Goal: Transaction & Acquisition: Purchase product/service

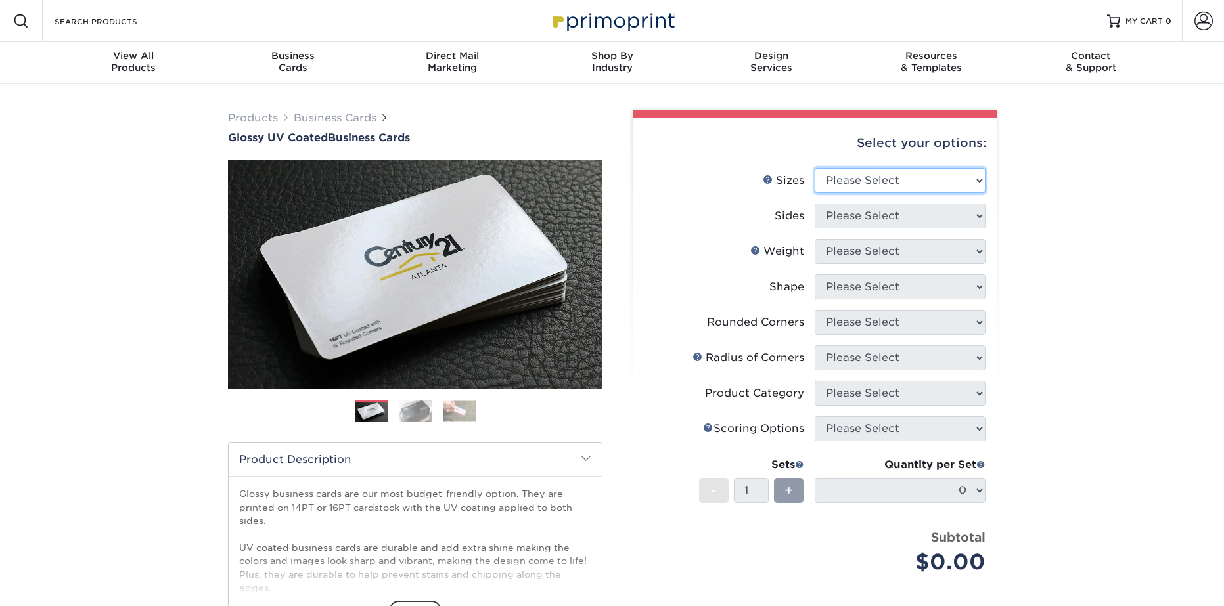
click at [883, 185] on select "Please Select 1.5" x 3.5" - Mini 1.75" x 3.5" - Mini 2" x 2" - Square 2" x 3" -…" at bounding box center [900, 180] width 171 height 25
select select "2.00x3.50"
click at [815, 168] on select "Please Select 1.5" x 3.5" - Mini 1.75" x 3.5" - Mini 2" x 2" - Square 2" x 3" -…" at bounding box center [900, 180] width 171 height 25
click at [897, 218] on select "Please Select Print Both Sides Print Front Only" at bounding box center [900, 216] width 171 height 25
select select "13abbda7-1d64-4f25-8bb2-c179b224825d"
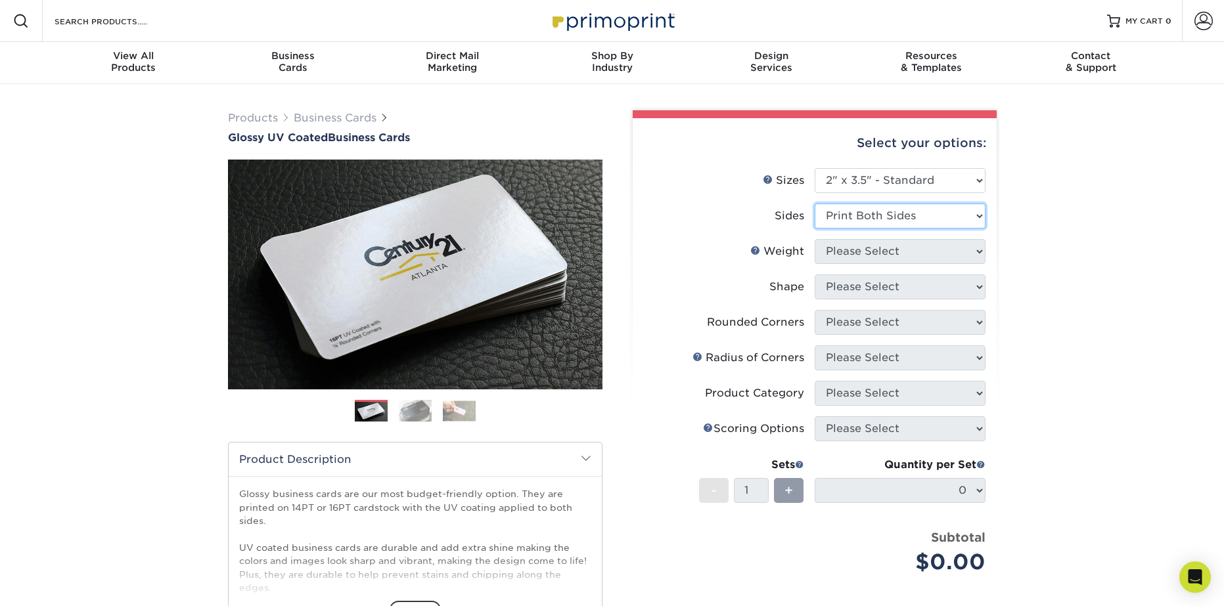
click at [815, 204] on select "Please Select Print Both Sides Print Front Only" at bounding box center [900, 216] width 171 height 25
click at [903, 254] on select "Please Select 16PT 14PT" at bounding box center [900, 251] width 171 height 25
select select "16PT"
click at [815, 239] on select "Please Select 16PT 14PT" at bounding box center [900, 251] width 171 height 25
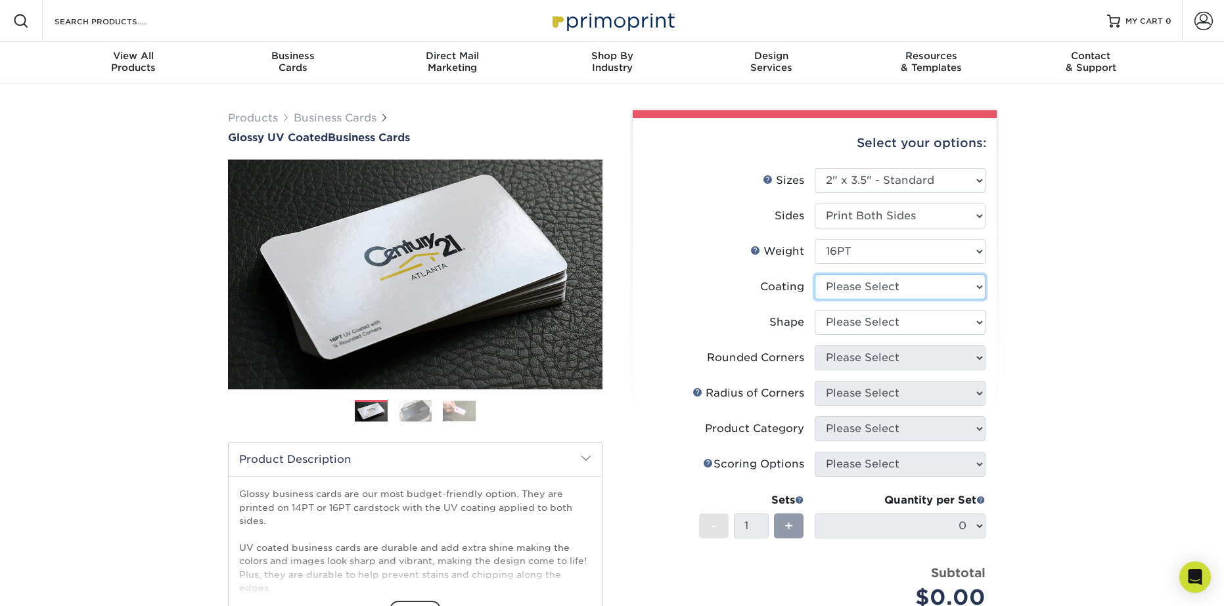
click at [872, 287] on select at bounding box center [900, 287] width 171 height 25
select select "1e8116af-acfc-44b1-83dc-8181aa338834"
click at [815, 275] on select at bounding box center [900, 287] width 171 height 25
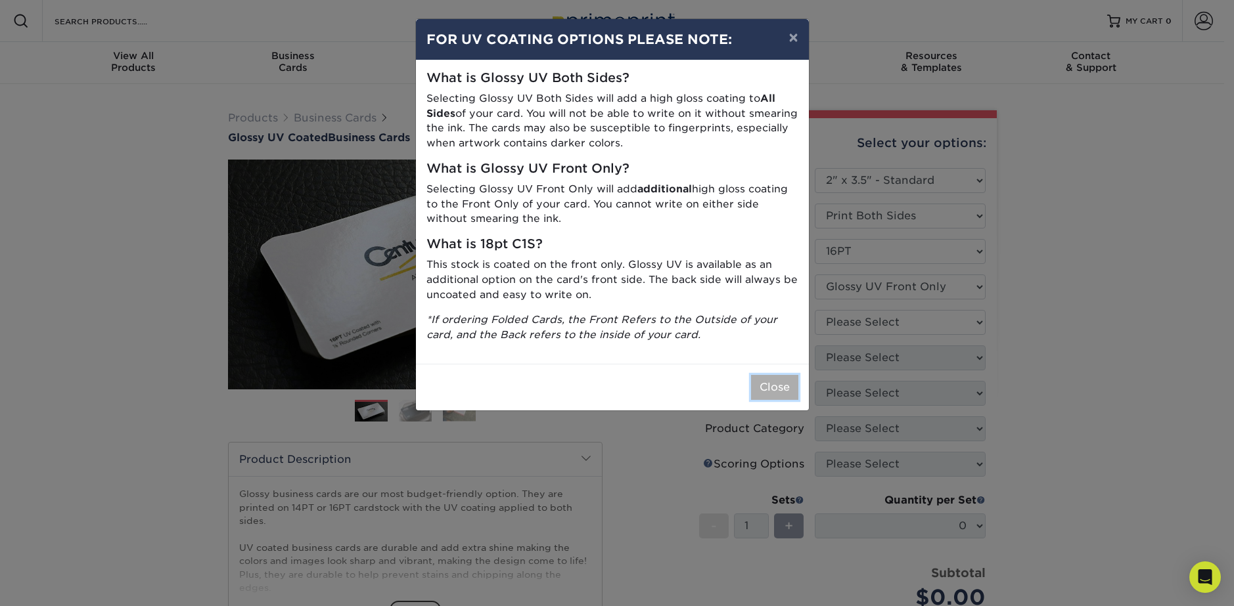
click at [771, 382] on button "Close" at bounding box center [774, 387] width 47 height 25
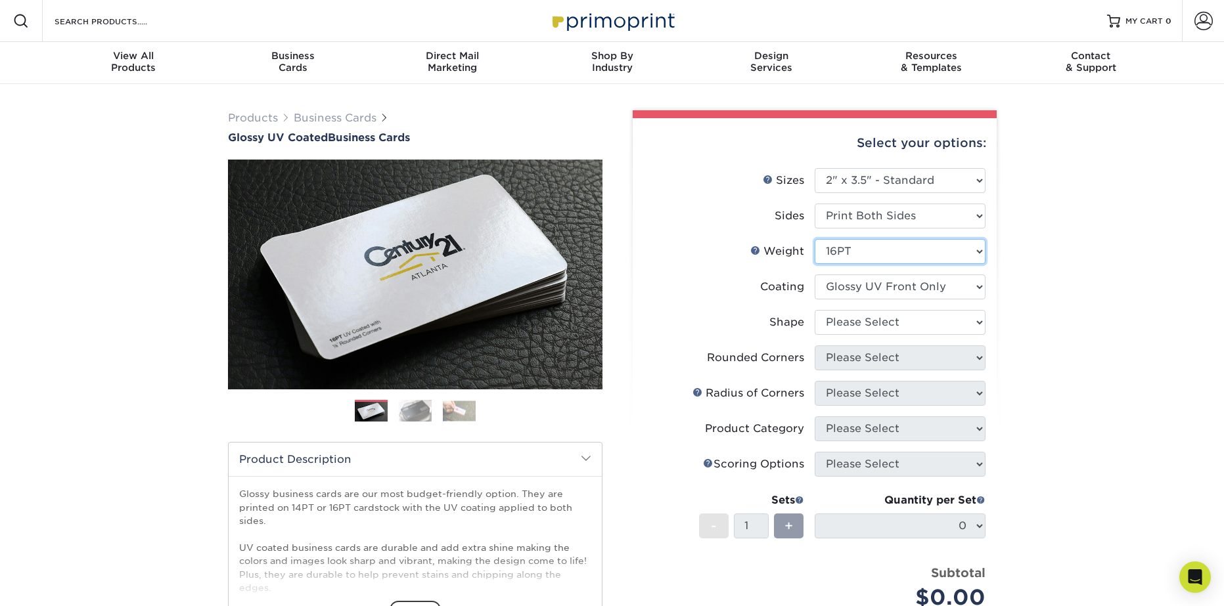
click at [866, 257] on select "Please Select 16PT 14PT" at bounding box center [900, 251] width 171 height 25
click at [868, 256] on select "Please Select 16PT 14PT" at bounding box center [900, 251] width 171 height 25
click at [865, 316] on select "Please Select Standard" at bounding box center [900, 322] width 171 height 25
select select "standard"
click at [815, 310] on select "Please Select Standard" at bounding box center [900, 322] width 171 height 25
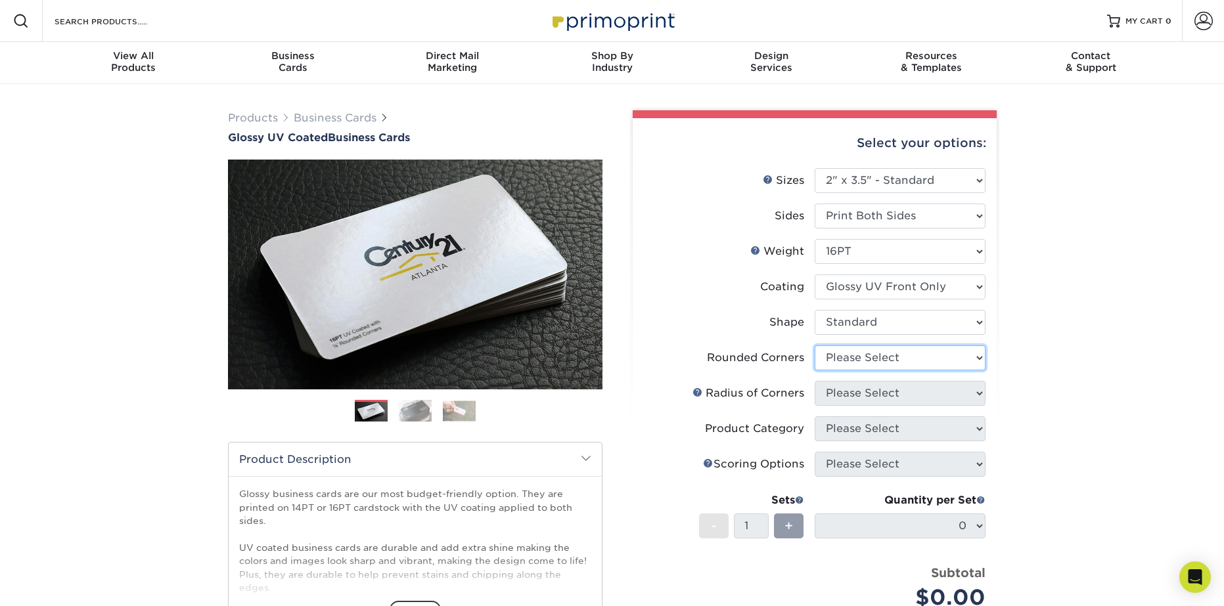
click at [887, 358] on select "Please Select Yes - Round 2 Corners Yes - Round 4 Corners No" at bounding box center [900, 358] width 171 height 25
select select "7672df9e-0e0a-464d-8e1f-920c575e4da3"
click at [815, 346] on select "Please Select Yes - Round 2 Corners Yes - Round 4 Corners No" at bounding box center [900, 358] width 171 height 25
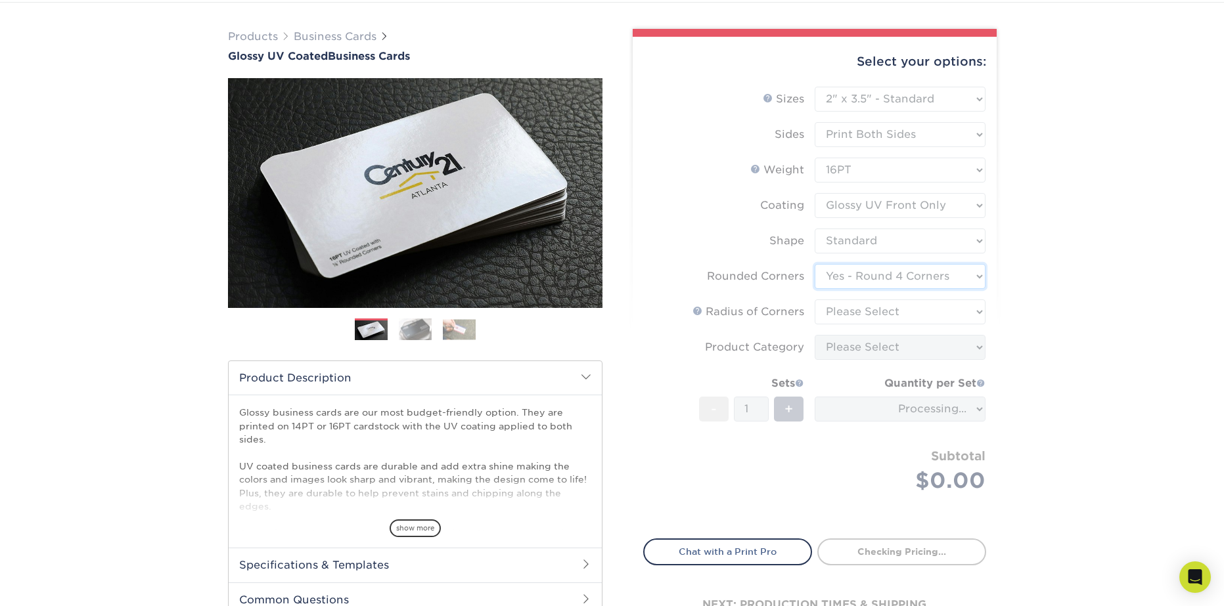
scroll to position [87, 0]
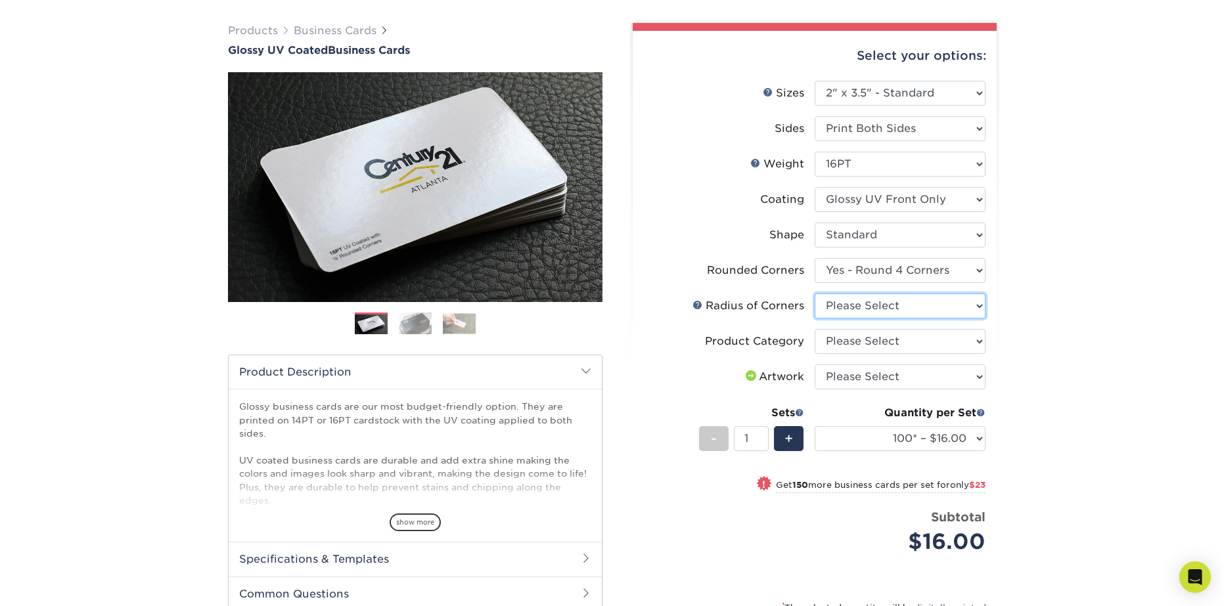
click at [868, 309] on select "Please Select Rounded 1/8" Rounded 1/4"" at bounding box center [900, 306] width 171 height 25
select select "479fbfe7-6a0c-4895-8c9a-81739b7486c9"
click at [815, 294] on select "Please Select Rounded 1/8" Rounded 1/4"" at bounding box center [900, 306] width 171 height 25
click at [851, 346] on select "Please Select Business Cards" at bounding box center [900, 341] width 171 height 25
select select "3b5148f1-0588-4f88-a218-97bcfdce65c1"
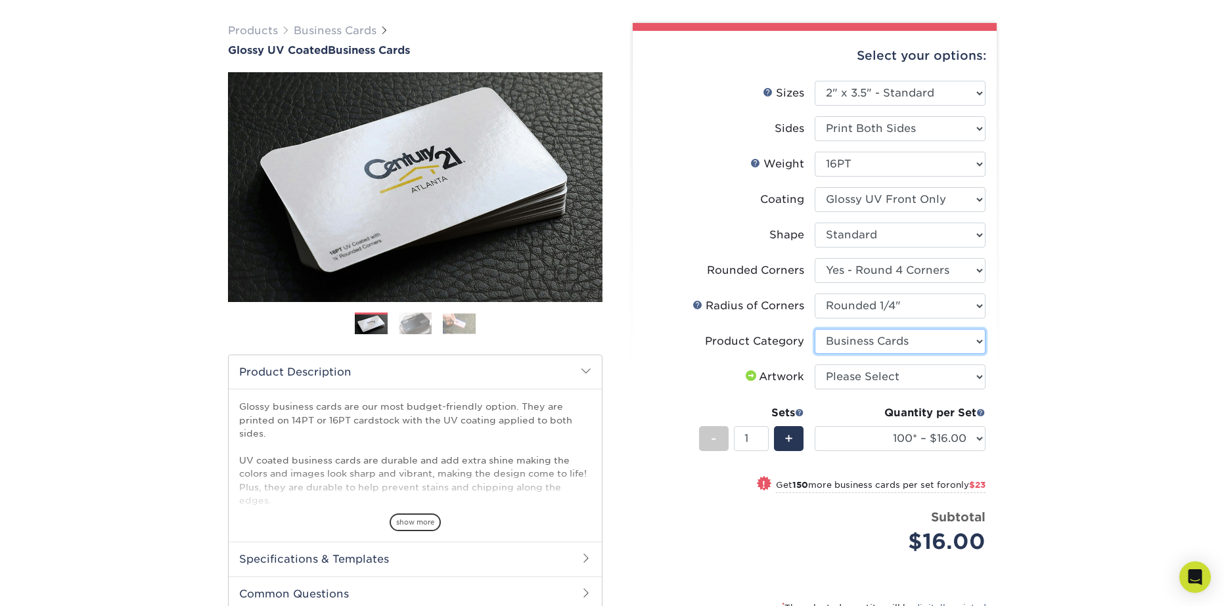
click at [815, 329] on select "Please Select Business Cards" at bounding box center [900, 341] width 171 height 25
click at [879, 372] on select "Please Select I will upload files I need a design - $100" at bounding box center [900, 377] width 171 height 25
select select "upload"
click at [815, 365] on select "Please Select I will upload files I need a design - $100" at bounding box center [900, 377] width 171 height 25
click at [908, 435] on select "100* – $16.00 250* – $39.00 500 – $77.00 1000 – $94.00 2500 – $173.00 5000 – $2…" at bounding box center [900, 438] width 171 height 25
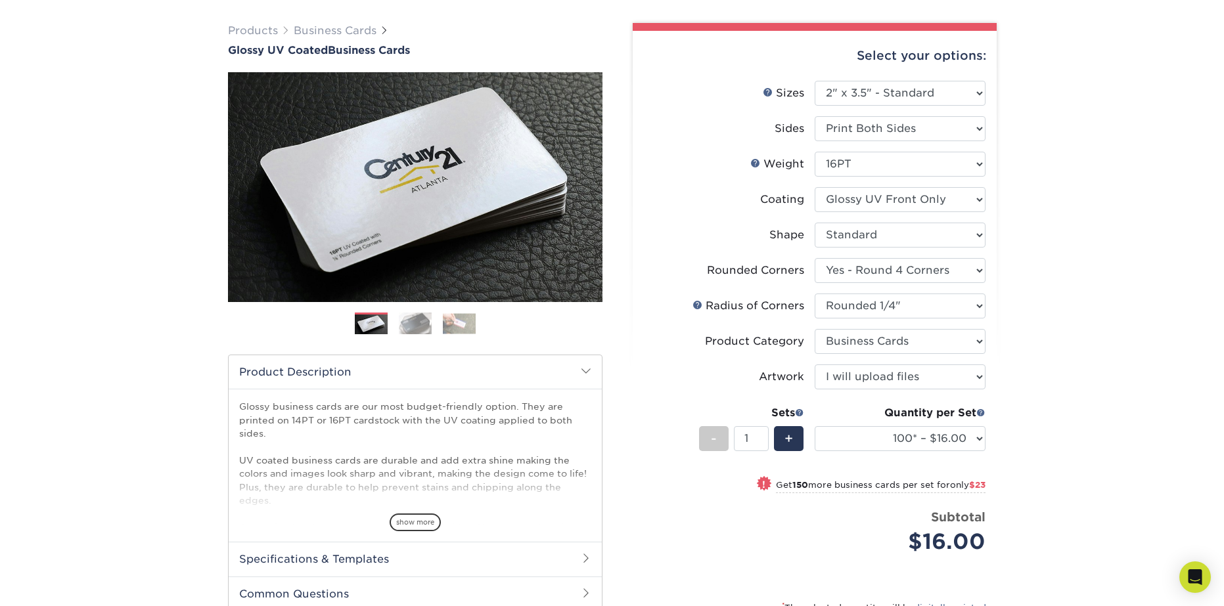
click at [693, 477] on div "! Get 150 more business cards per set for only $23" at bounding box center [815, 493] width 342 height 32
select select "250* – $39.00"
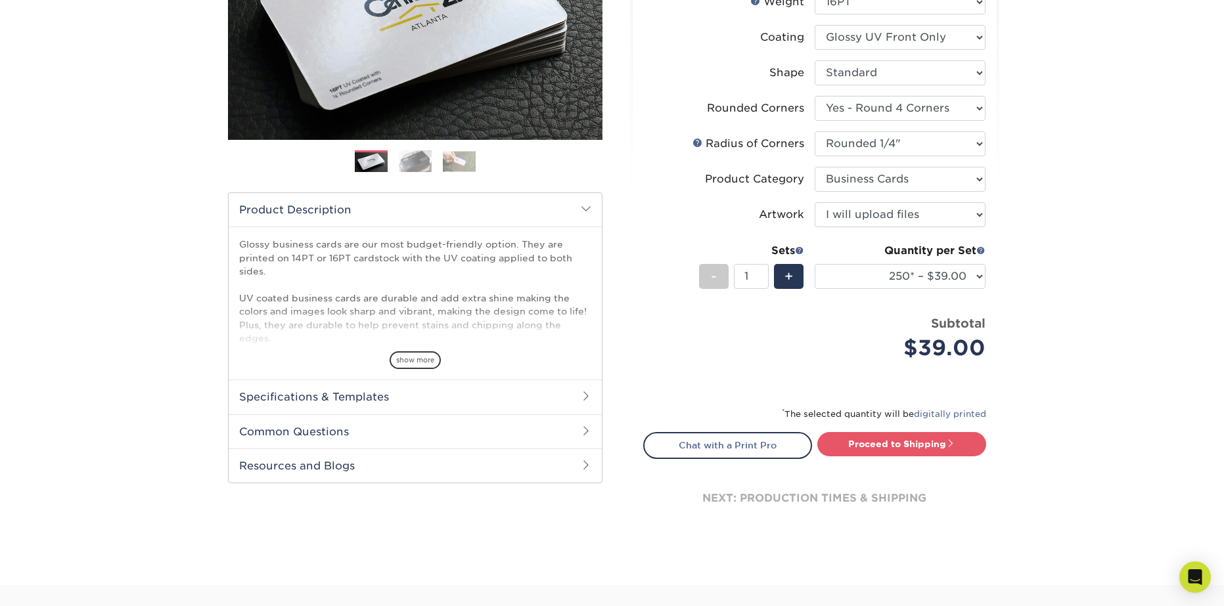
scroll to position [284, 0]
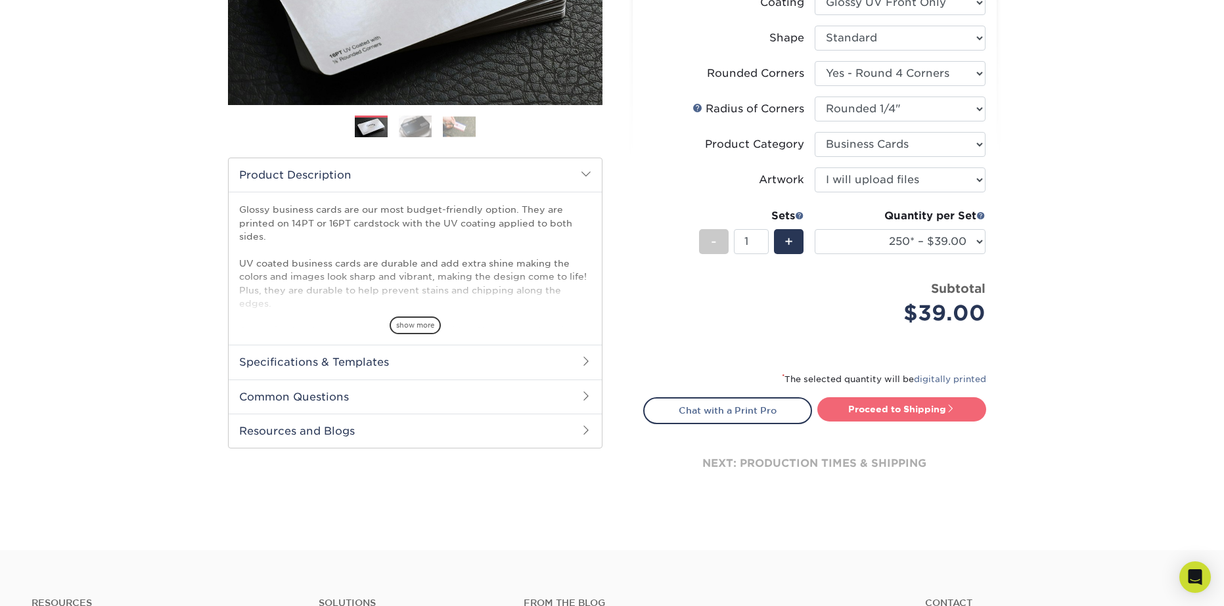
click at [926, 413] on link "Proceed to Shipping" at bounding box center [901, 409] width 169 height 24
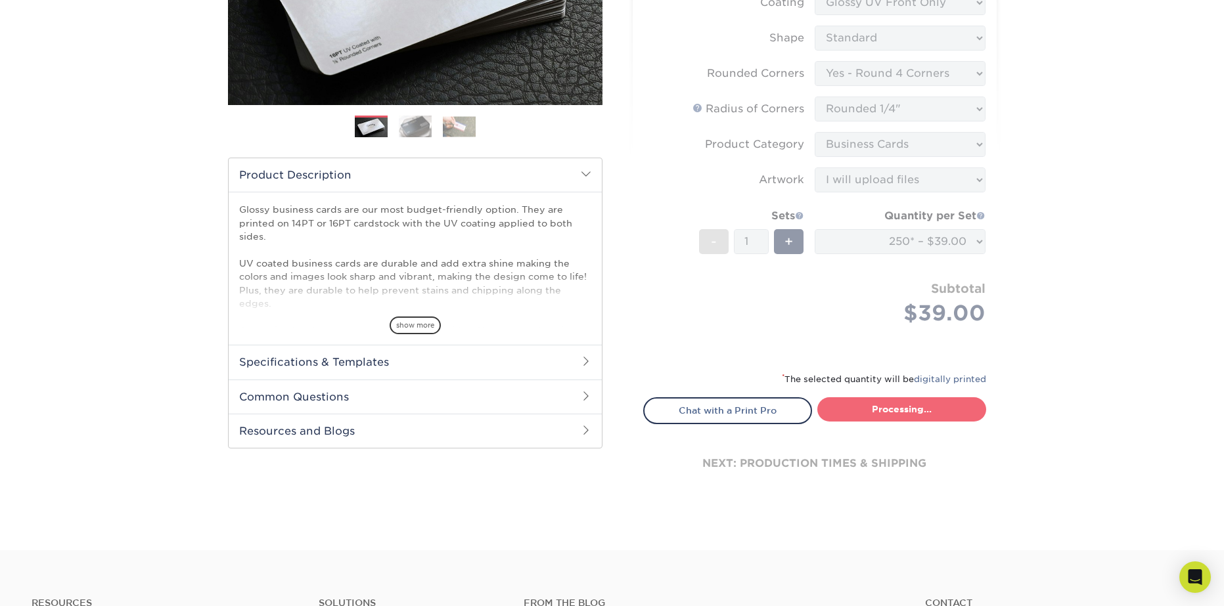
type input "Set 1"
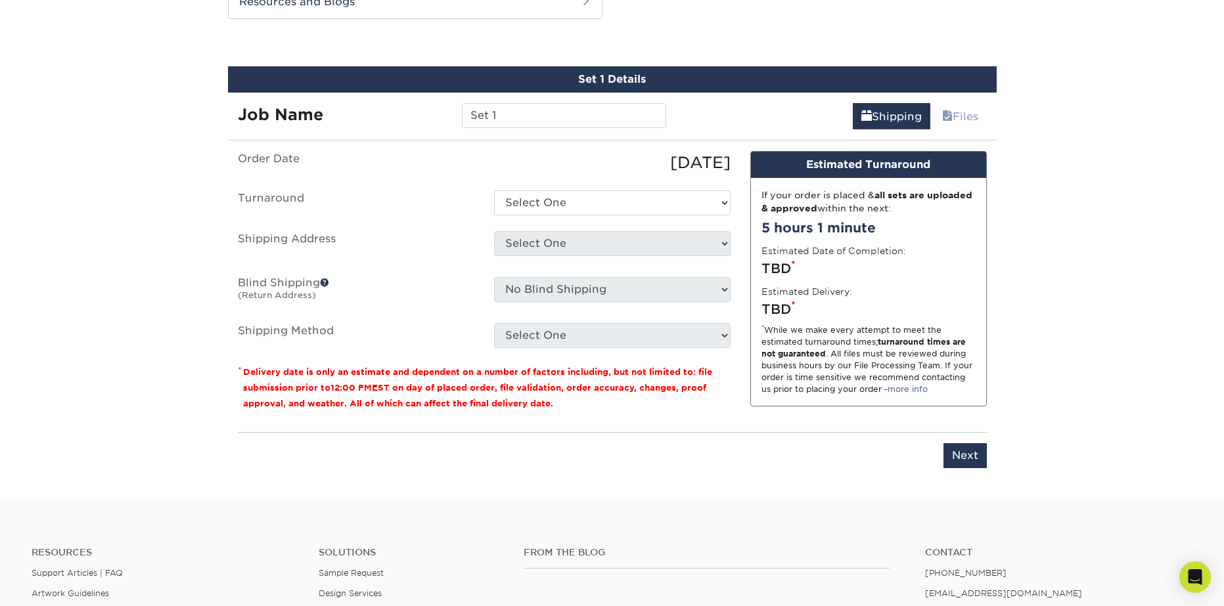
scroll to position [718, 0]
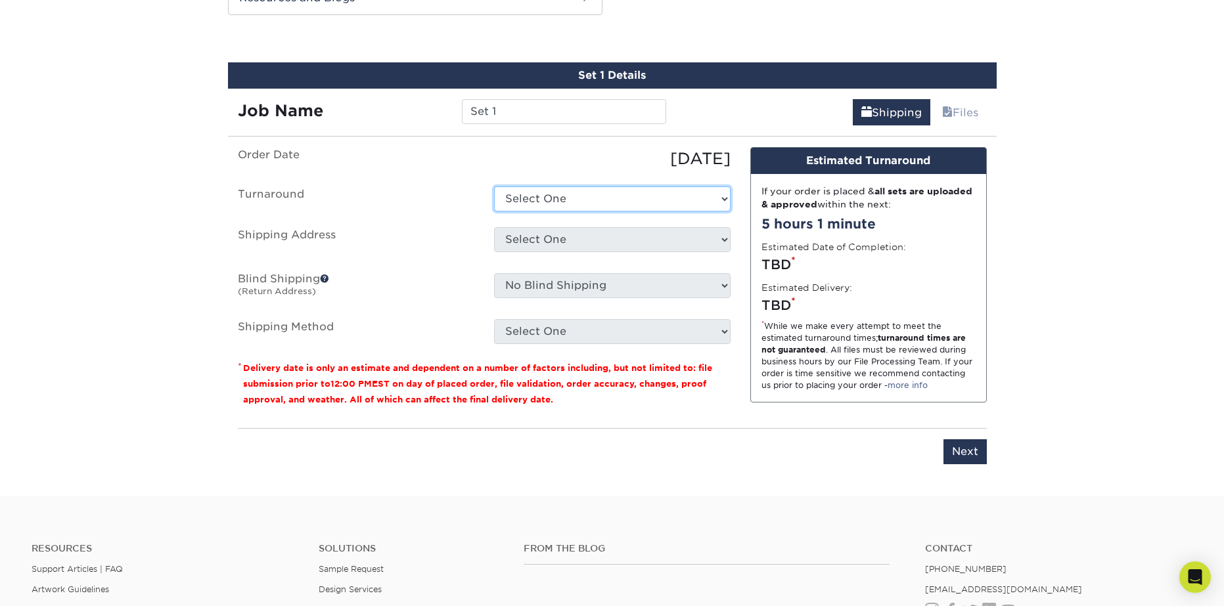
click at [580, 208] on select "Select One 2-4 Business Days 2 Day Next Business Day" at bounding box center [612, 199] width 236 height 25
select select "a7b91717-f412-4747-9b74-77eb55e3cb00"
click at [494, 187] on select "Select One 2-4 Business Days 2 Day Next Business Day" at bounding box center [612, 199] width 236 height 25
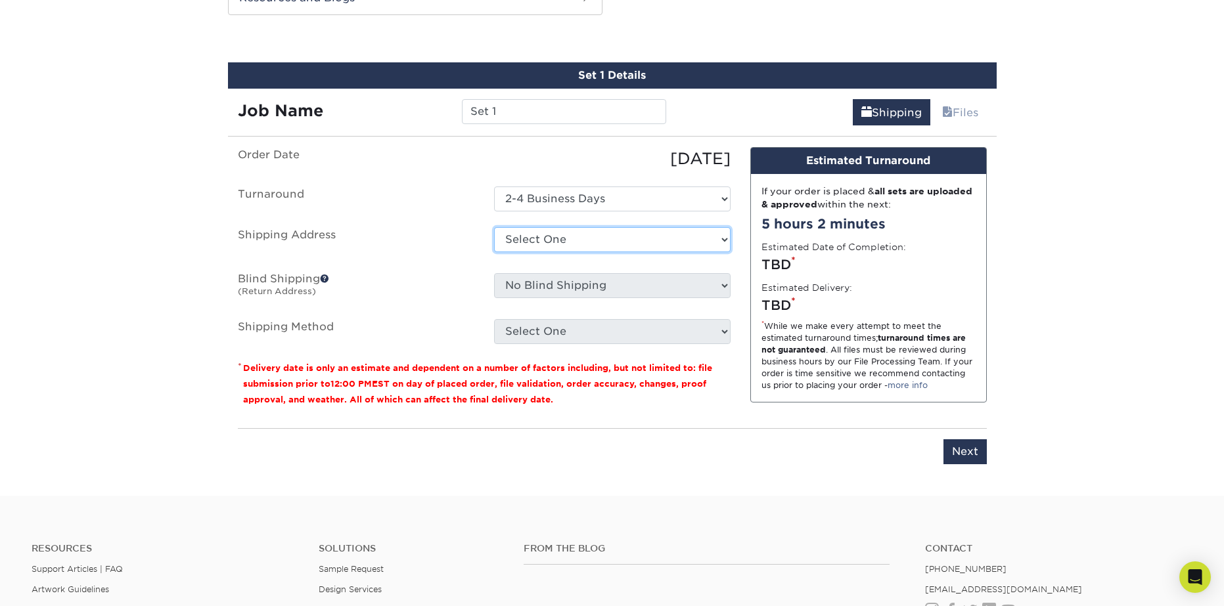
click at [629, 239] on select "Select One + Add New Address - Login" at bounding box center [612, 239] width 236 height 25
click at [435, 229] on label "Shipping Address" at bounding box center [356, 242] width 256 height 30
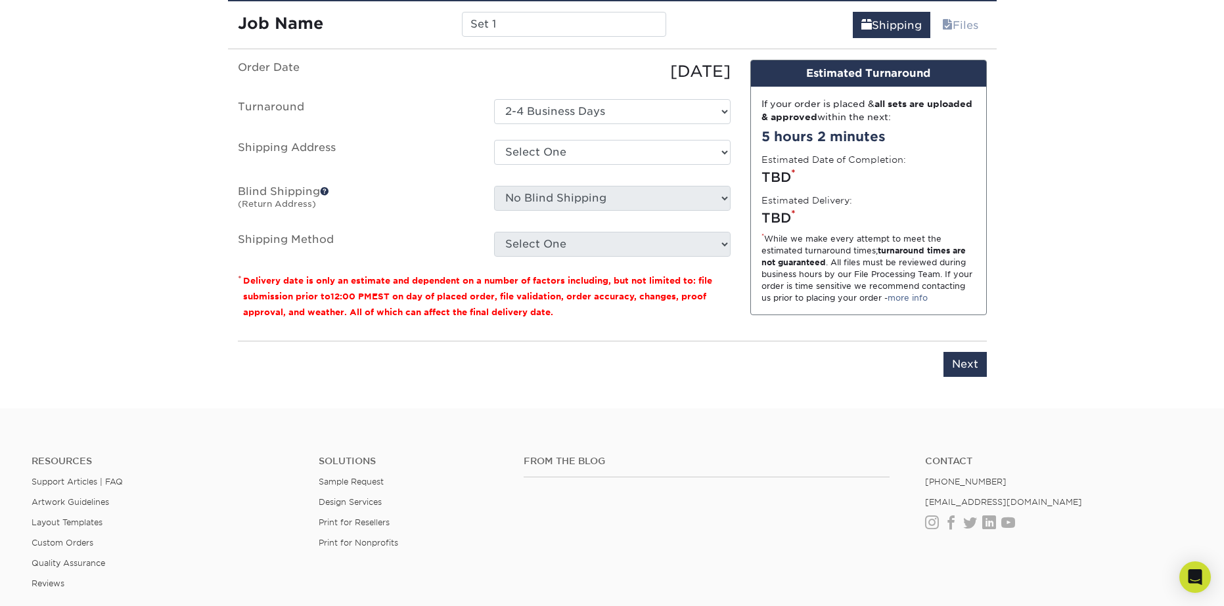
scroll to position [806, 0]
